Goal: Information Seeking & Learning: Learn about a topic

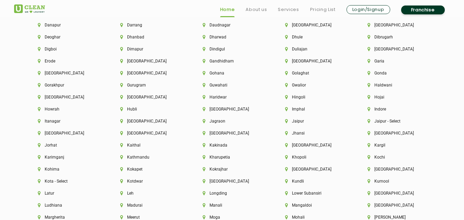
scroll to position [1600, 0]
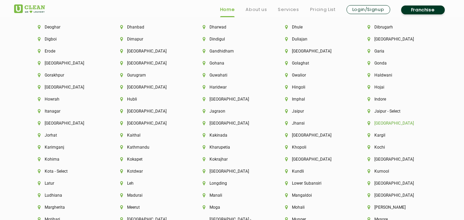
click at [382, 121] on li "[GEOGRAPHIC_DATA]" at bounding box center [396, 123] width 59 height 5
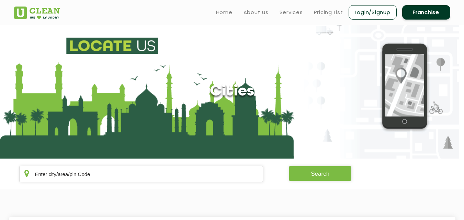
click at [46, 15] on img at bounding box center [37, 13] width 46 height 13
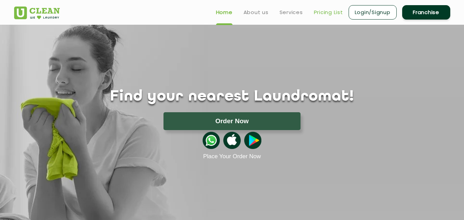
click at [333, 11] on link "Pricing List" at bounding box center [328, 12] width 29 height 8
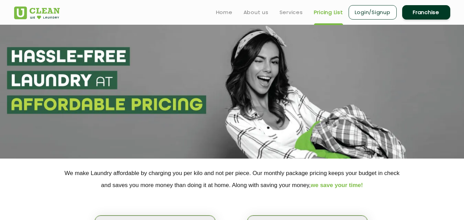
select select "0"
click at [45, 15] on img at bounding box center [37, 13] width 46 height 13
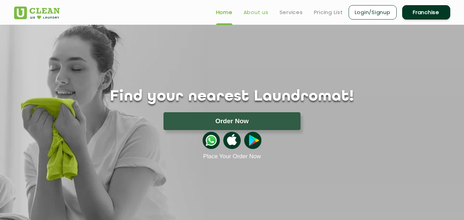
click at [261, 12] on link "About us" at bounding box center [255, 12] width 25 height 8
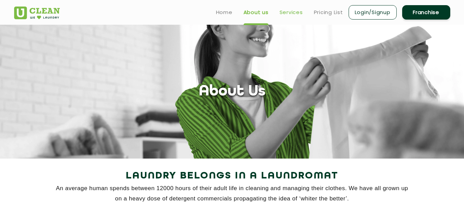
click at [292, 16] on link "Services" at bounding box center [290, 12] width 23 height 8
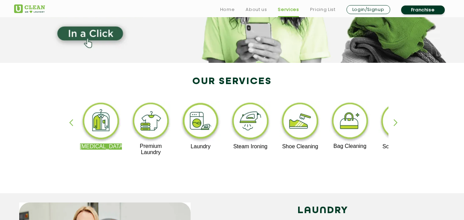
scroll to position [96, 0]
click at [396, 120] on div "button" at bounding box center [398, 128] width 10 height 19
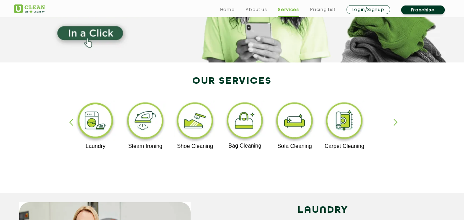
click at [396, 120] on div "button" at bounding box center [398, 128] width 10 height 19
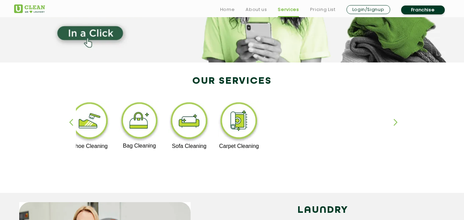
click at [396, 120] on div "button" at bounding box center [398, 128] width 10 height 19
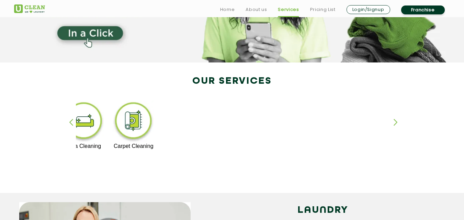
click at [72, 122] on div "button" at bounding box center [74, 128] width 10 height 19
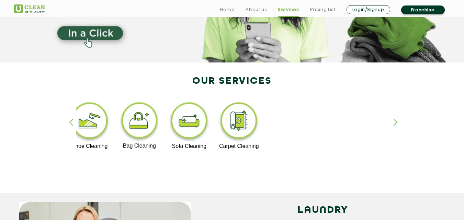
click at [72, 122] on div "button" at bounding box center [74, 128] width 10 height 19
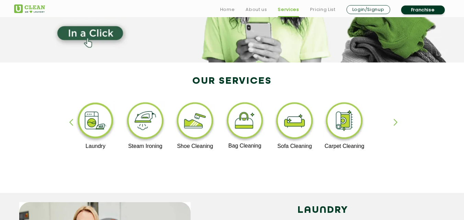
click at [72, 122] on div "button" at bounding box center [74, 128] width 10 height 19
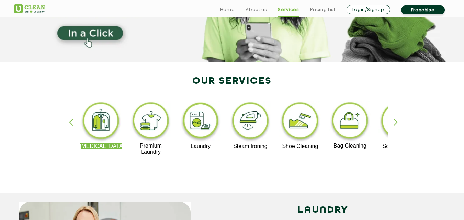
click at [72, 122] on div "button" at bounding box center [74, 128] width 10 height 19
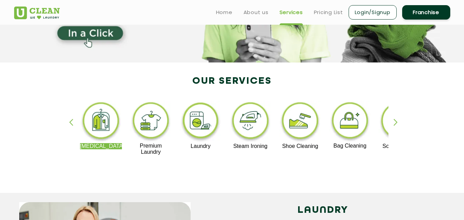
scroll to position [0, 0]
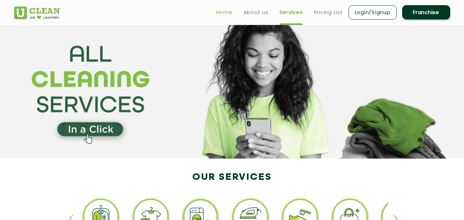
click at [220, 12] on link "Home" at bounding box center [224, 12] width 16 height 8
